Goal: Check status: Check status

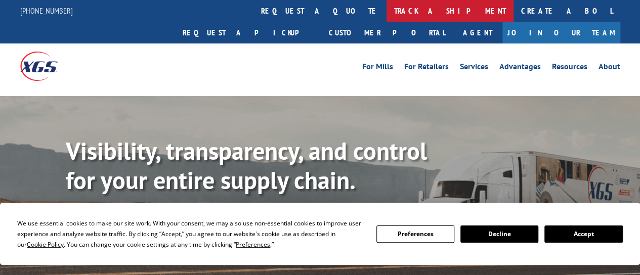
click at [386, 13] on link "track a shipment" at bounding box center [449, 11] width 127 height 22
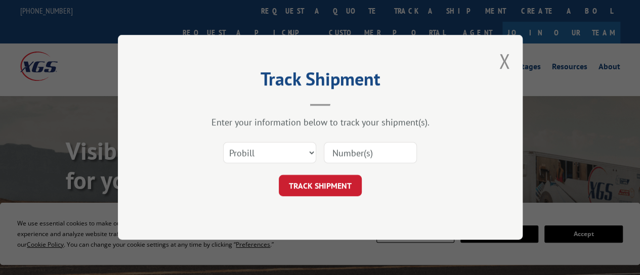
click at [369, 149] on input at bounding box center [370, 153] width 93 height 21
drag, startPoint x: 369, startPoint y: 149, endPoint x: 259, endPoint y: 155, distance: 109.9
click at [259, 155] on select "Select category... Probill BOL PO" at bounding box center [269, 153] width 93 height 21
select select "bol"
click at [223, 143] on select "Select category... Probill BOL PO" at bounding box center [269, 153] width 93 height 21
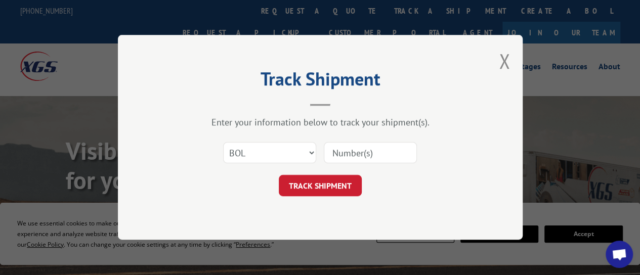
click at [347, 147] on input at bounding box center [370, 153] width 93 height 21
paste input "2849639"
type input "2849639"
click at [337, 183] on button "TRACK SHIPMENT" at bounding box center [320, 185] width 83 height 21
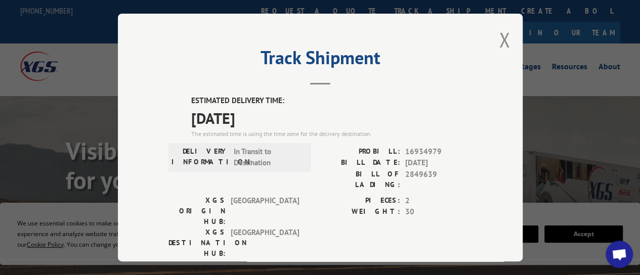
click at [470, 98] on div "Track Shipment ESTIMATED DELIVERY TIME: [DATE] The estimated time is using the …" at bounding box center [320, 138] width 405 height 248
click at [500, 32] on button "Close modal" at bounding box center [504, 39] width 11 height 27
